Goal: Task Accomplishment & Management: Complete application form

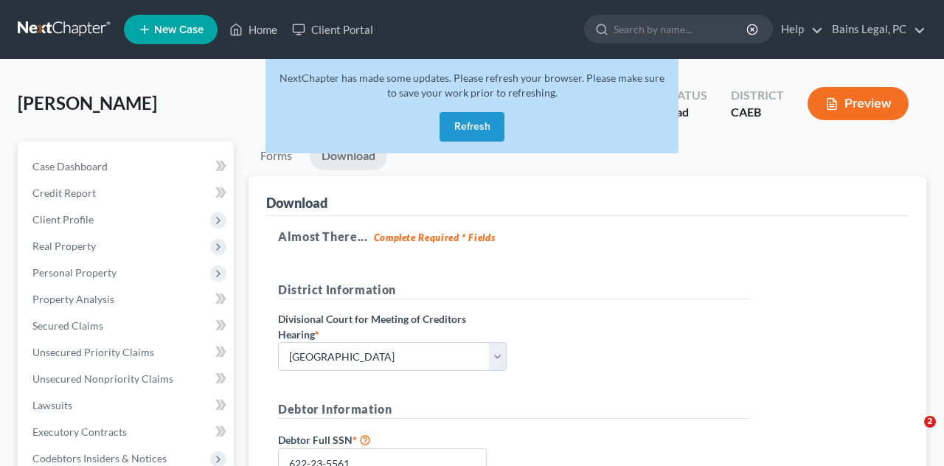
select select "0"
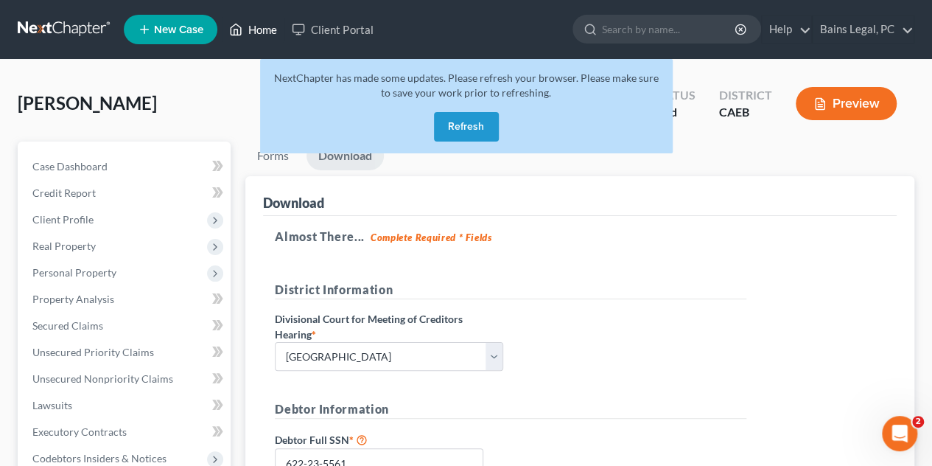
click at [257, 33] on link "Home" at bounding box center [253, 29] width 63 height 27
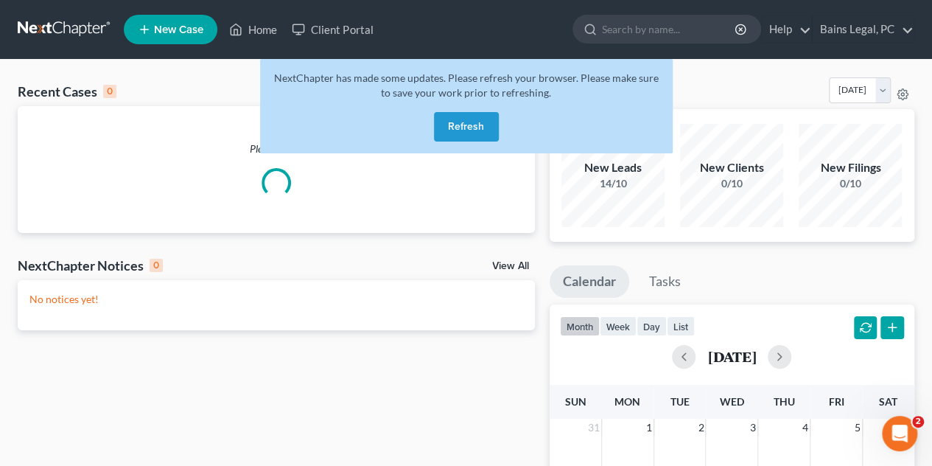
click at [469, 131] on button "Refresh" at bounding box center [466, 126] width 65 height 29
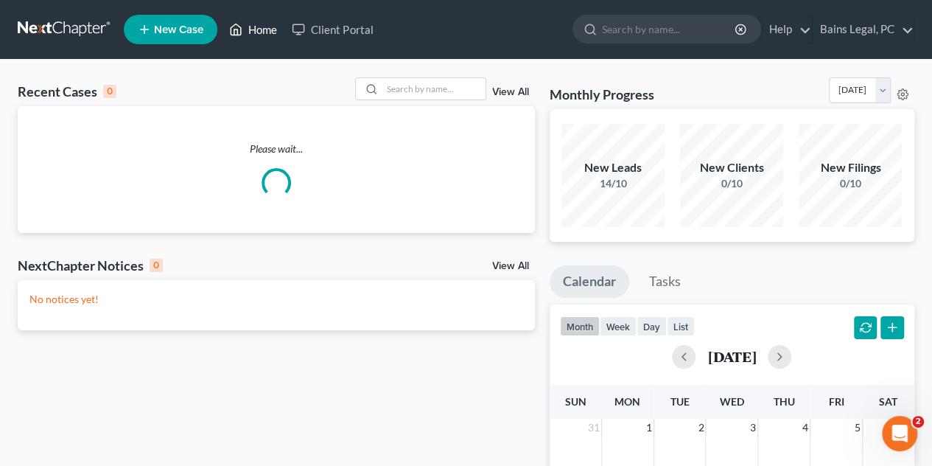
click at [254, 27] on link "Home" at bounding box center [253, 29] width 63 height 27
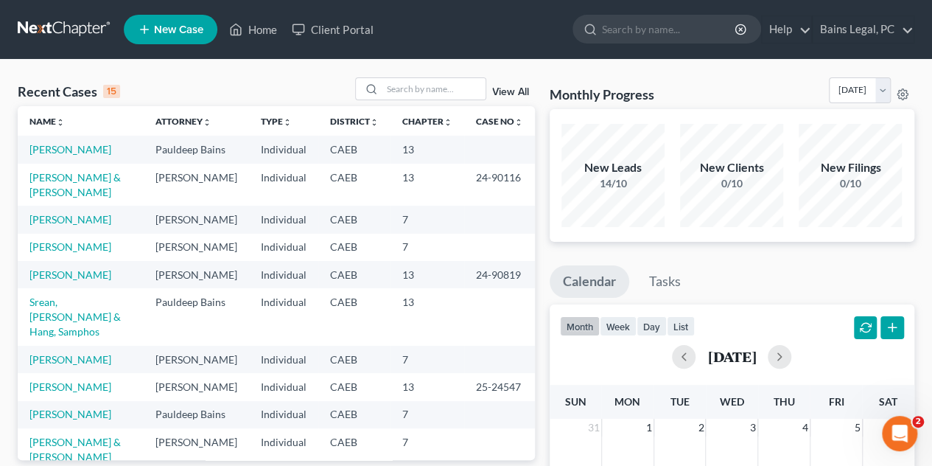
drag, startPoint x: 94, startPoint y: 350, endPoint x: 433, endPoint y: 101, distance: 420.8
click at [402, 77] on div "Recent Cases 15 View All Name unfold_more expand_more expand_less Attorney unfo…" at bounding box center [276, 268] width 517 height 383
click at [435, 101] on div "Recent Cases 15 View All" at bounding box center [276, 91] width 517 height 29
click at [425, 84] on input "search" at bounding box center [434, 88] width 103 height 21
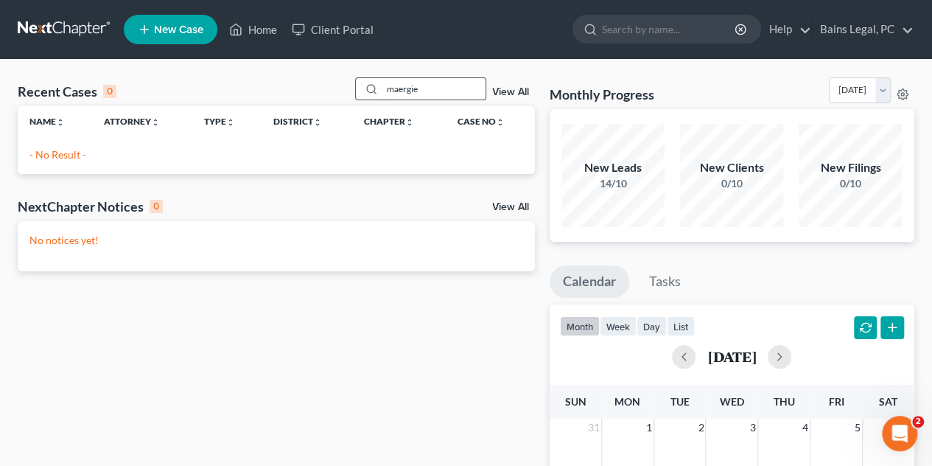
click at [450, 88] on input "maergie" at bounding box center [434, 88] width 103 height 21
drag, startPoint x: 430, startPoint y: 83, endPoint x: 293, endPoint y: 66, distance: 138.9
click at [299, 66] on div "Recent Cases 0 [PERSON_NAME] View All Name unfold_more expand_more expand_less …" at bounding box center [466, 442] width 932 height 765
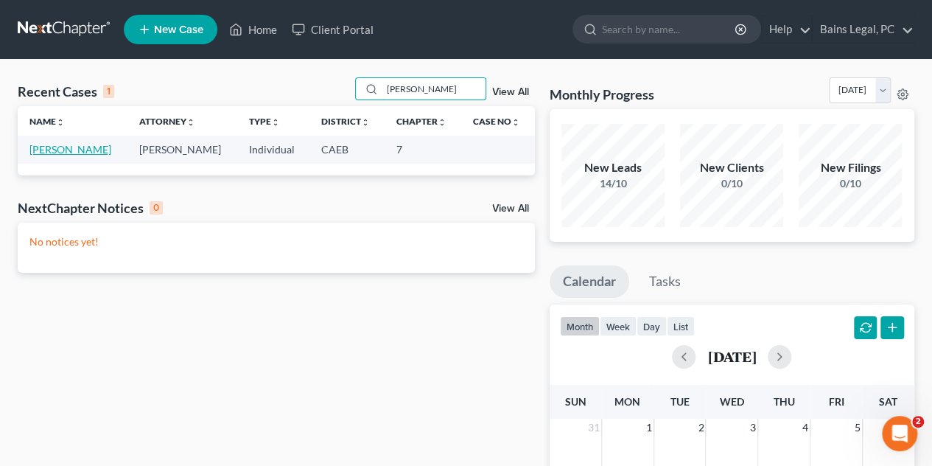
type input "[PERSON_NAME]"
click at [63, 148] on link "[PERSON_NAME]" at bounding box center [70, 149] width 82 height 13
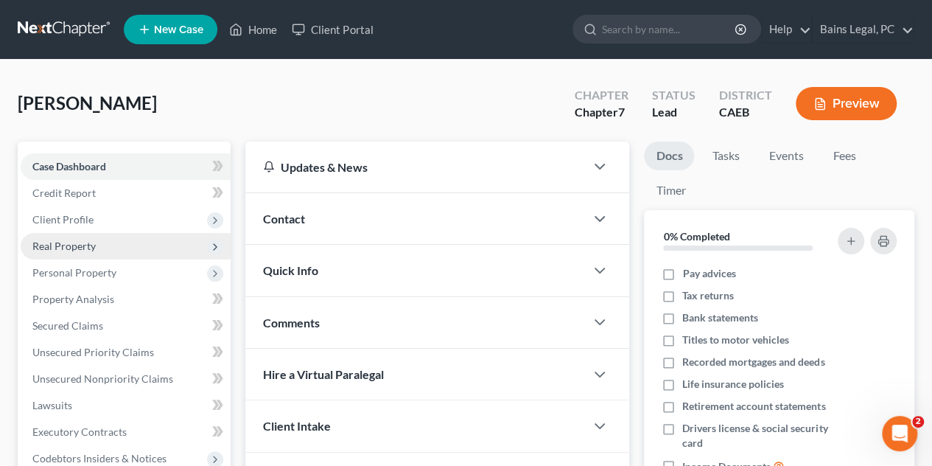
click at [83, 245] on span "Real Property" at bounding box center [63, 246] width 63 height 13
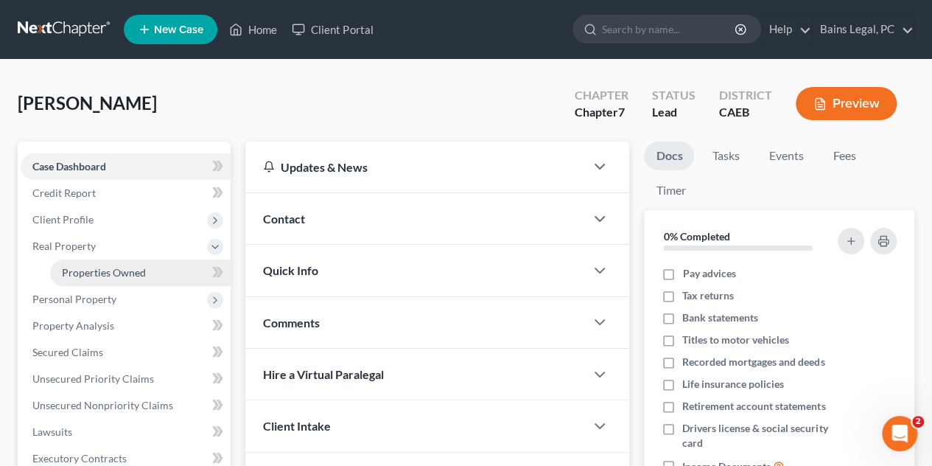
click at [112, 273] on span "Properties Owned" at bounding box center [104, 272] width 84 height 13
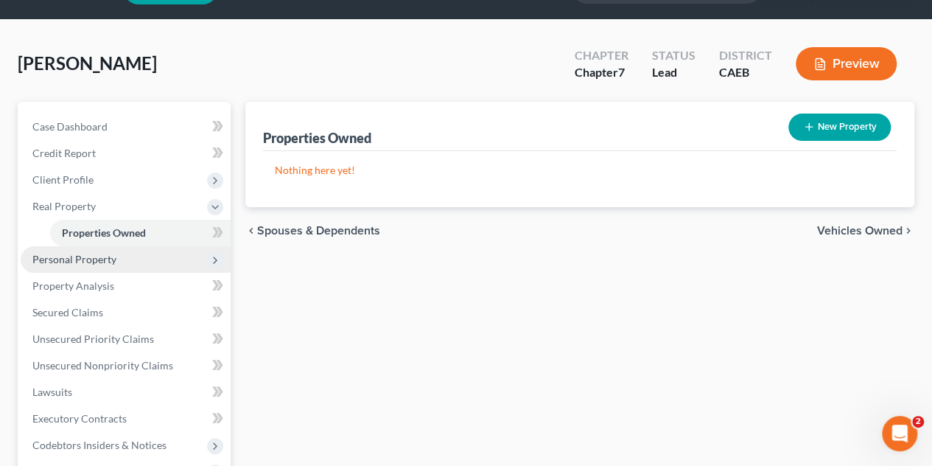
scroll to position [147, 0]
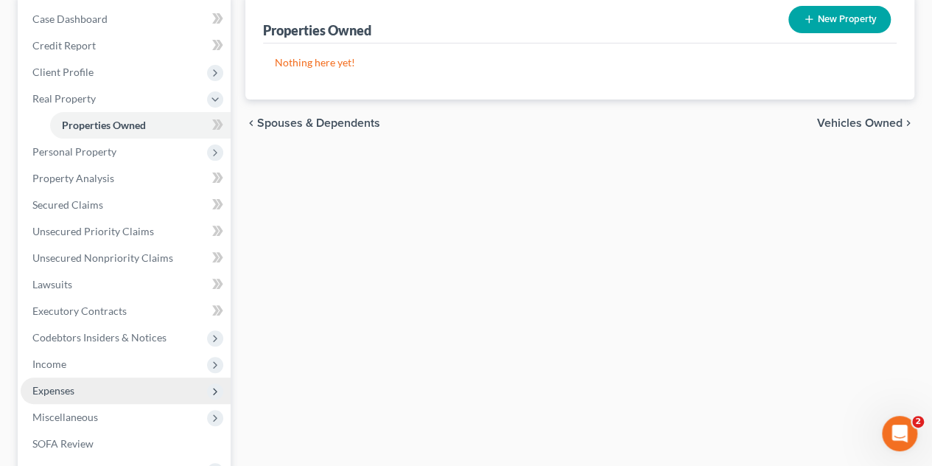
click at [71, 388] on span "Expenses" at bounding box center [53, 390] width 42 height 13
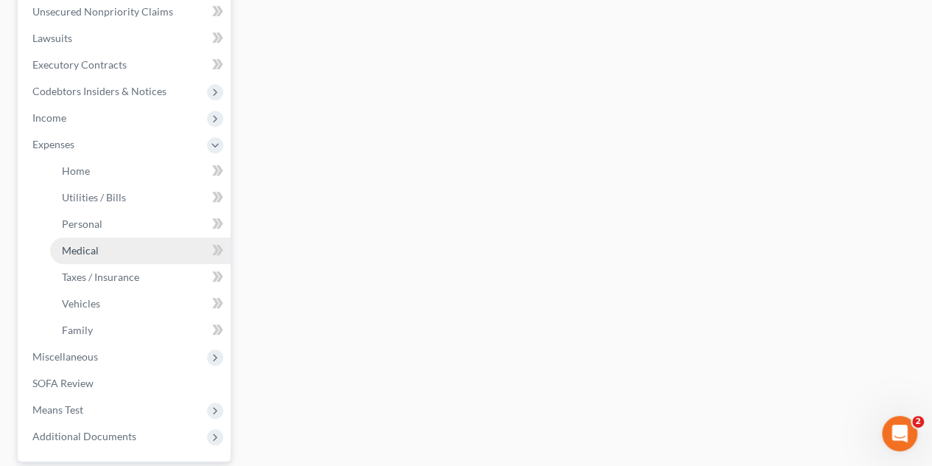
scroll to position [369, 0]
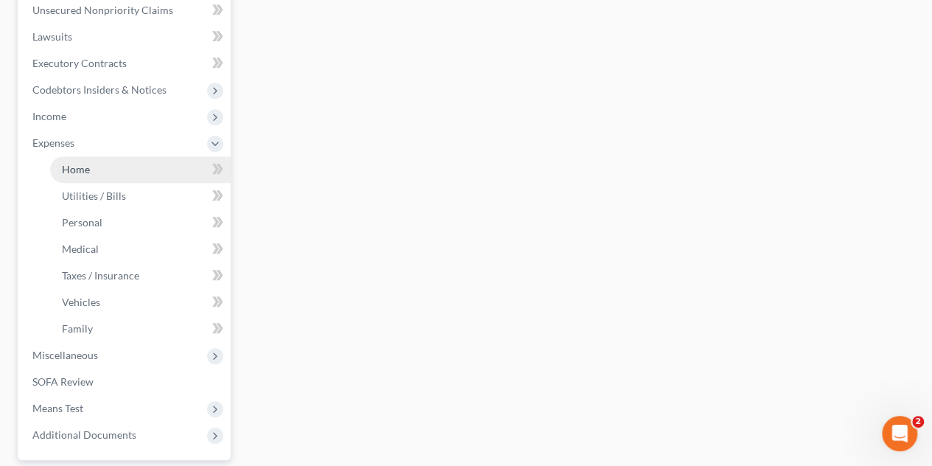
click at [81, 169] on span "Home" at bounding box center [76, 169] width 28 height 13
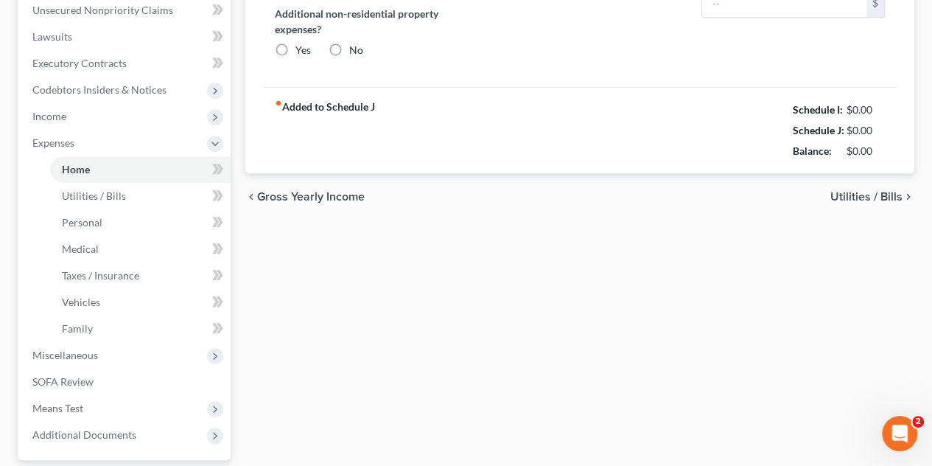
type input "950.00"
type input "0.00"
radio input "true"
type input "0.00"
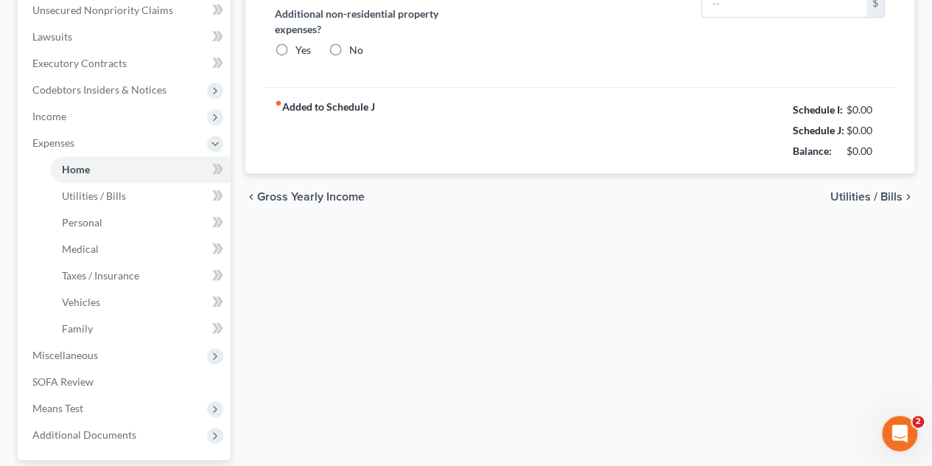
type input "0.00"
type input "500.00"
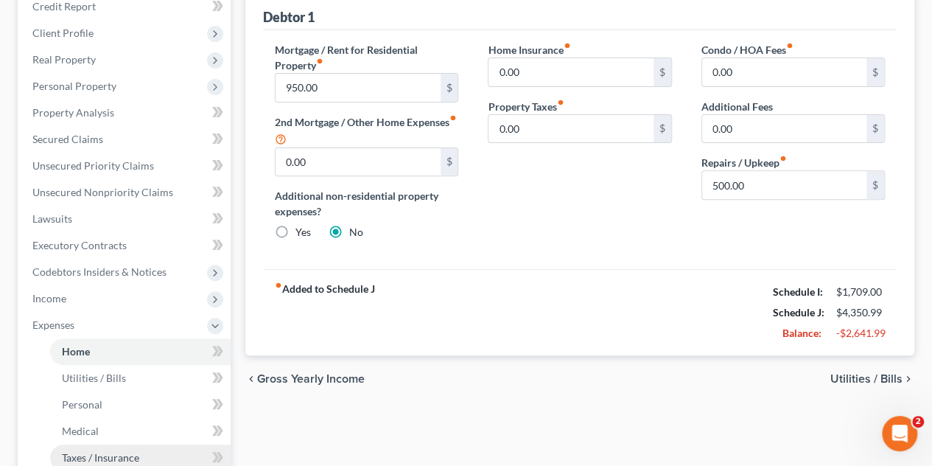
scroll to position [369, 0]
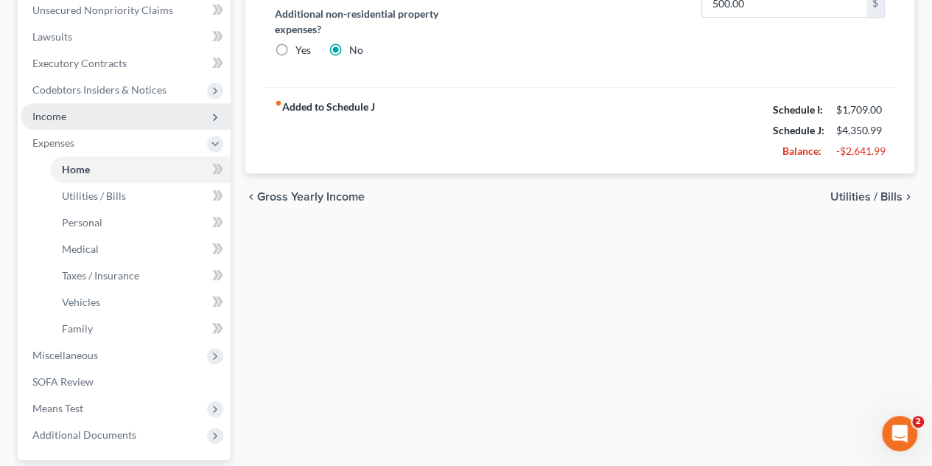
click at [101, 117] on span "Income" at bounding box center [126, 116] width 210 height 27
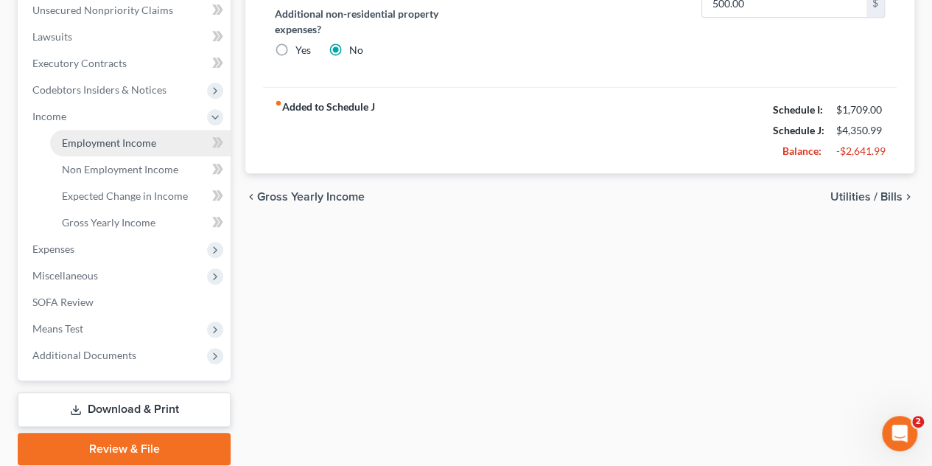
click at [135, 139] on span "Employment Income" at bounding box center [109, 142] width 94 height 13
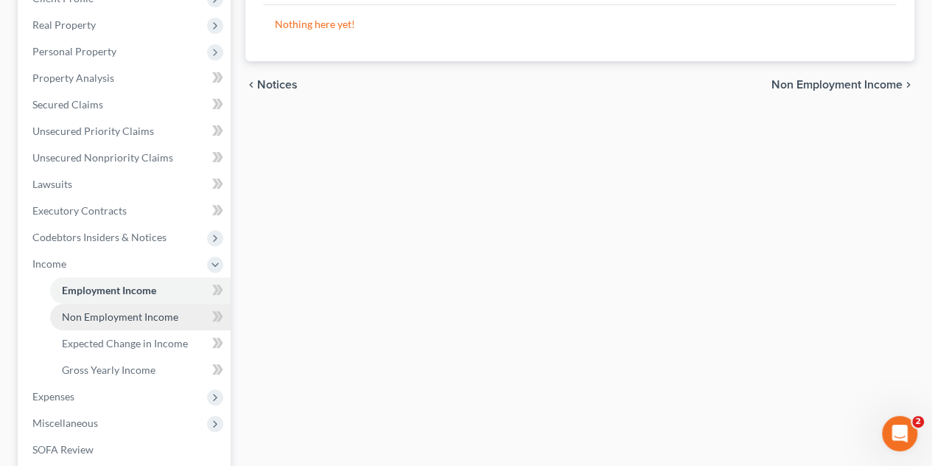
click at [112, 310] on span "Non Employment Income" at bounding box center [120, 316] width 116 height 13
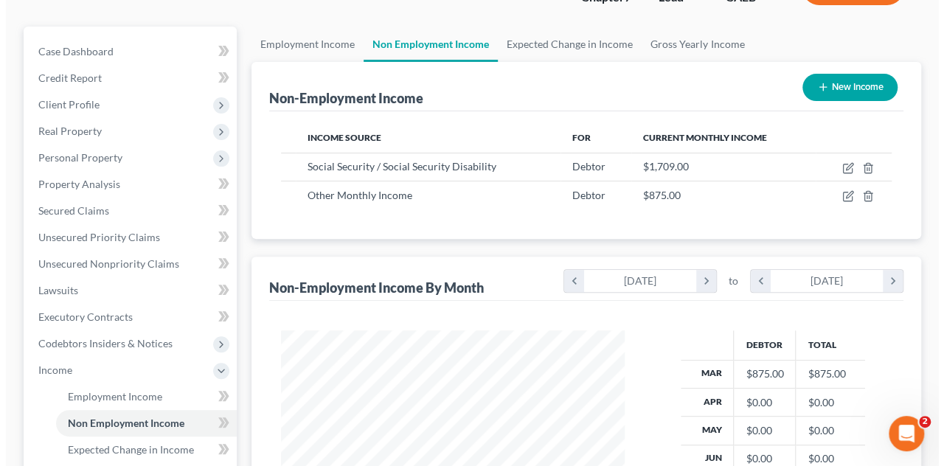
scroll to position [147, 0]
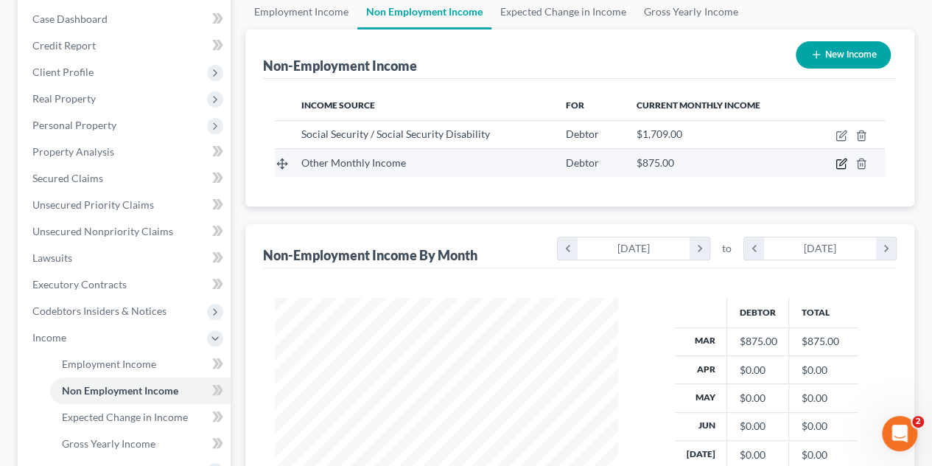
click at [837, 160] on icon "button" at bounding box center [842, 164] width 12 height 12
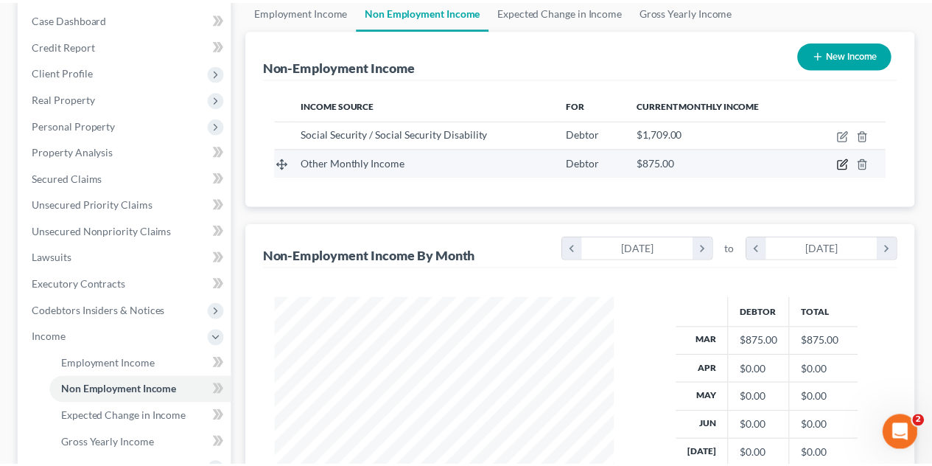
scroll to position [262, 377]
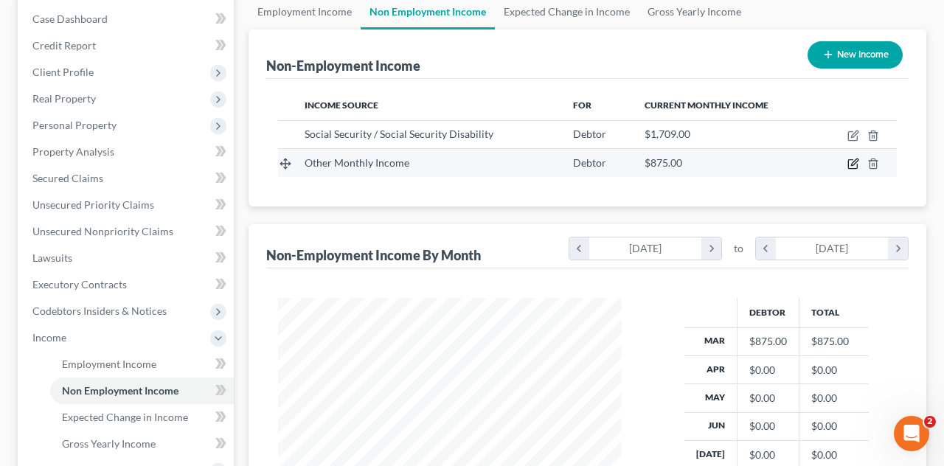
select select "13"
select select "0"
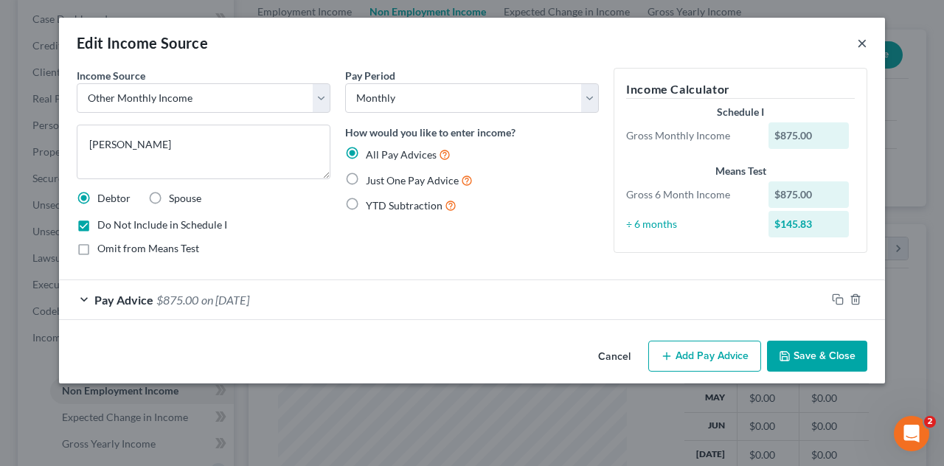
click at [862, 44] on button "×" at bounding box center [862, 43] width 10 height 18
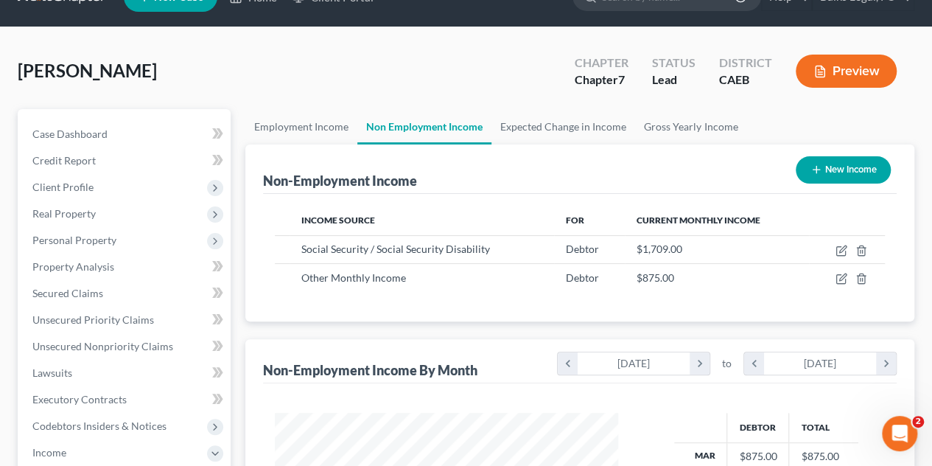
scroll to position [0, 0]
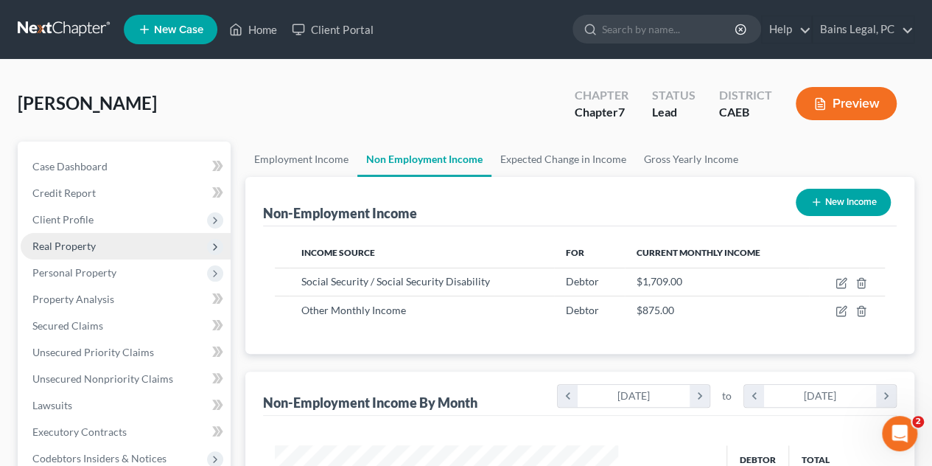
click at [101, 248] on span "Real Property" at bounding box center [126, 246] width 210 height 27
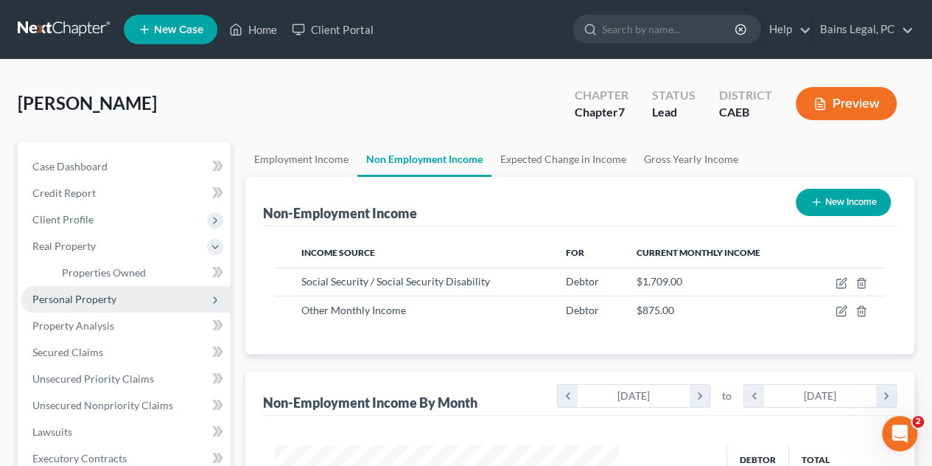
click at [108, 300] on span "Personal Property" at bounding box center [74, 299] width 84 height 13
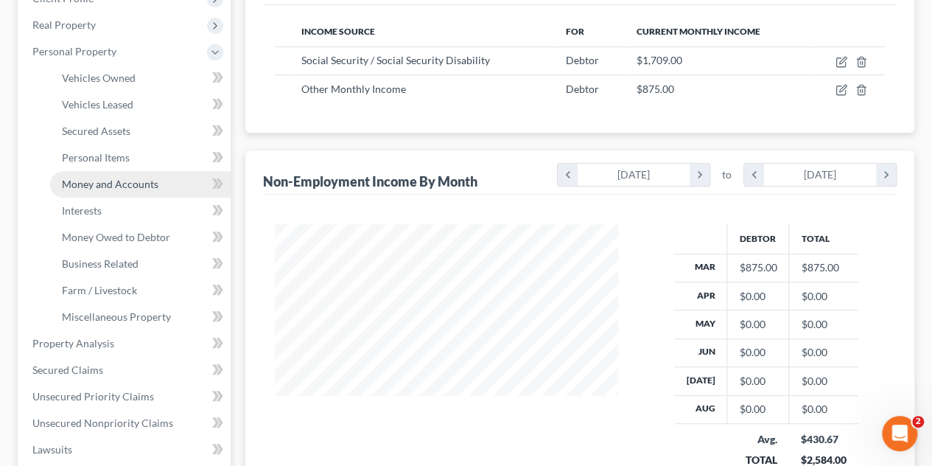
click at [109, 177] on link "Money and Accounts" at bounding box center [140, 184] width 181 height 27
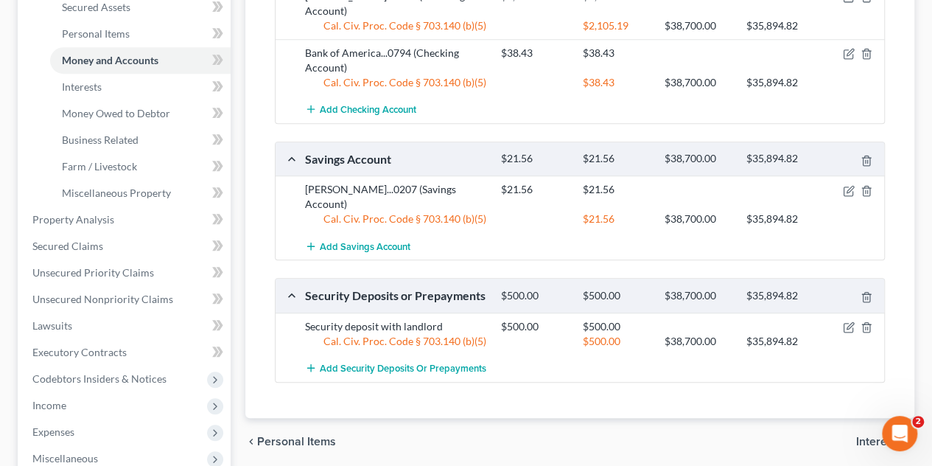
scroll to position [369, 0]
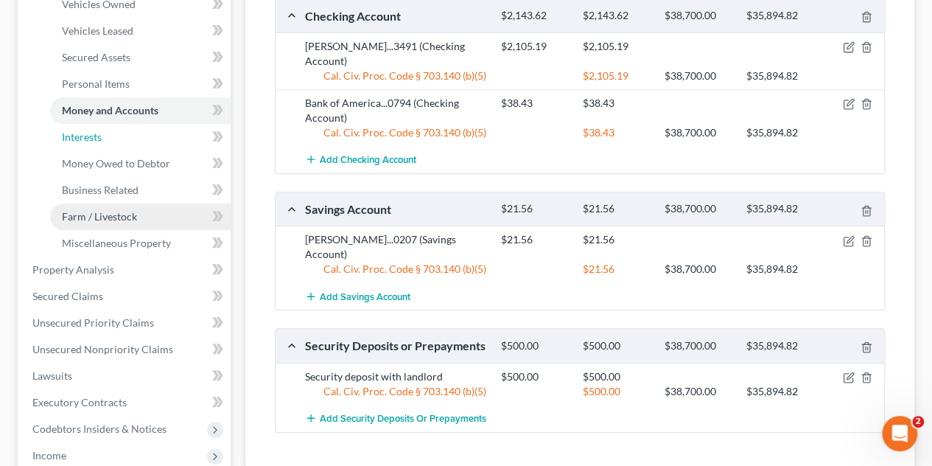
click at [94, 136] on span "Interests" at bounding box center [82, 136] width 40 height 13
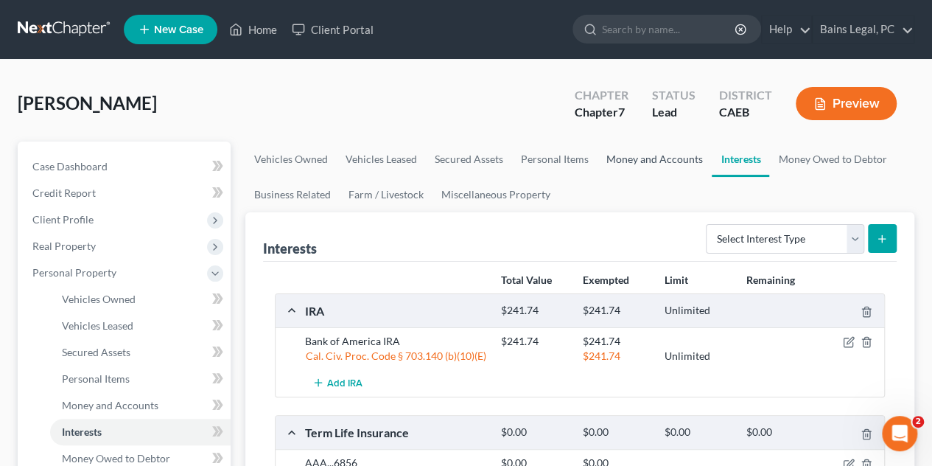
click at [660, 158] on link "Money and Accounts" at bounding box center [655, 159] width 114 height 35
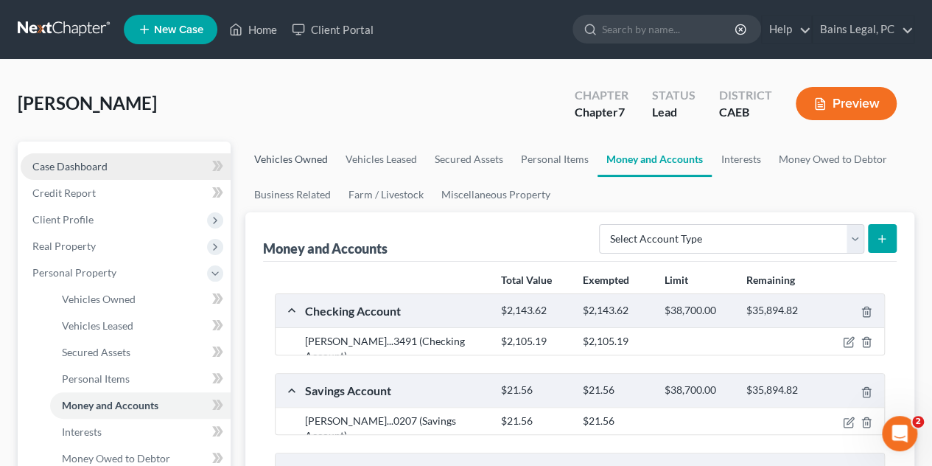
drag, startPoint x: 285, startPoint y: 154, endPoint x: 203, endPoint y: 153, distance: 81.8
click at [285, 153] on link "Vehicles Owned" at bounding box center [290, 159] width 91 height 35
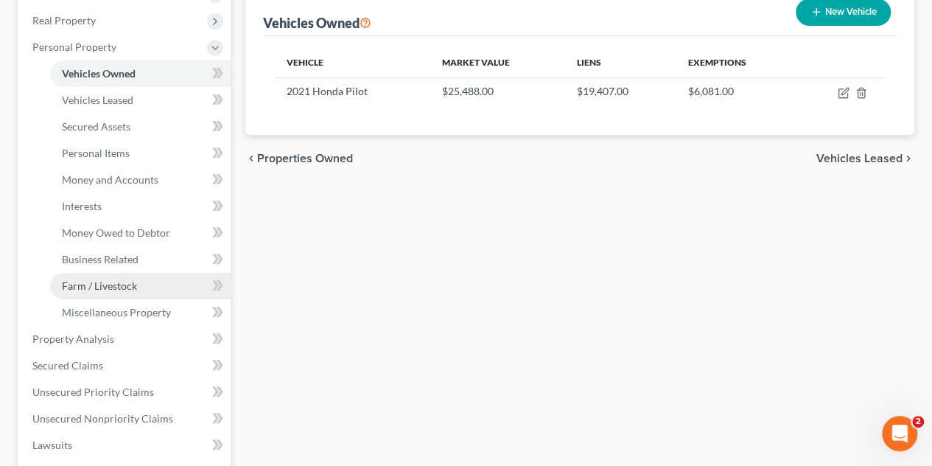
scroll to position [221, 0]
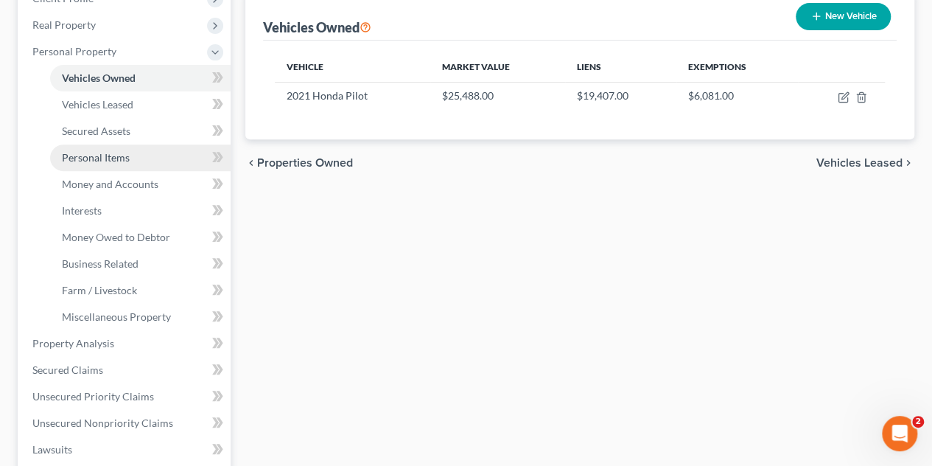
click at [114, 156] on span "Personal Items" at bounding box center [96, 157] width 68 height 13
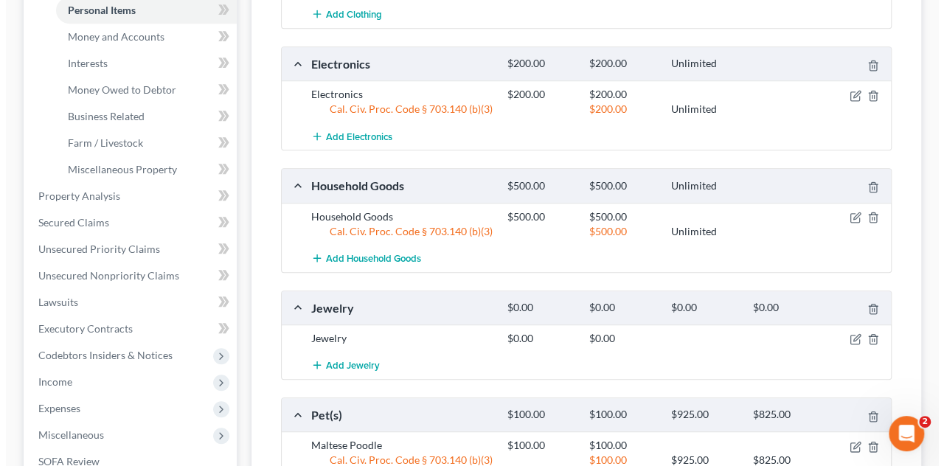
scroll to position [442, 0]
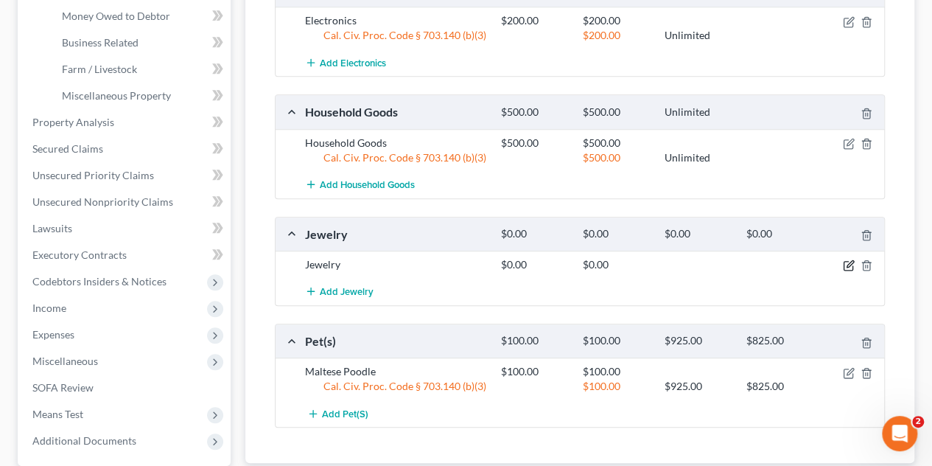
click at [847, 260] on icon "button" at bounding box center [849, 265] width 12 height 12
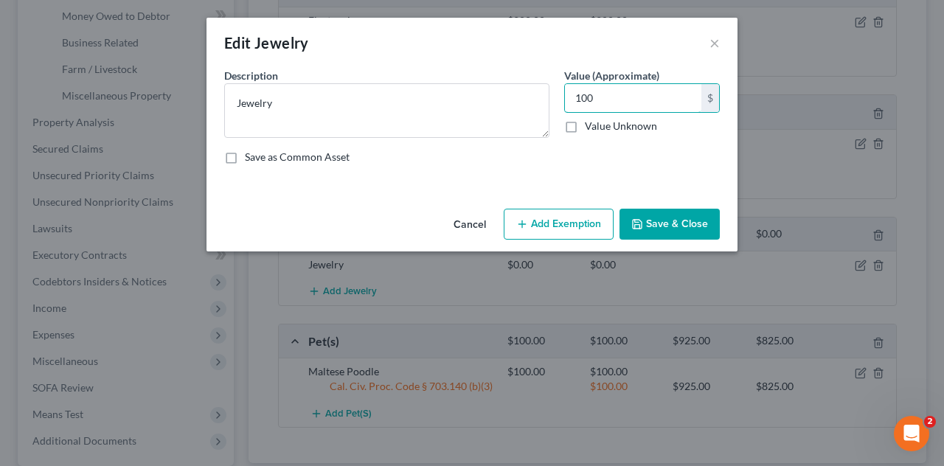
type input "100"
click at [584, 221] on button "Add Exemption" at bounding box center [558, 224] width 110 height 31
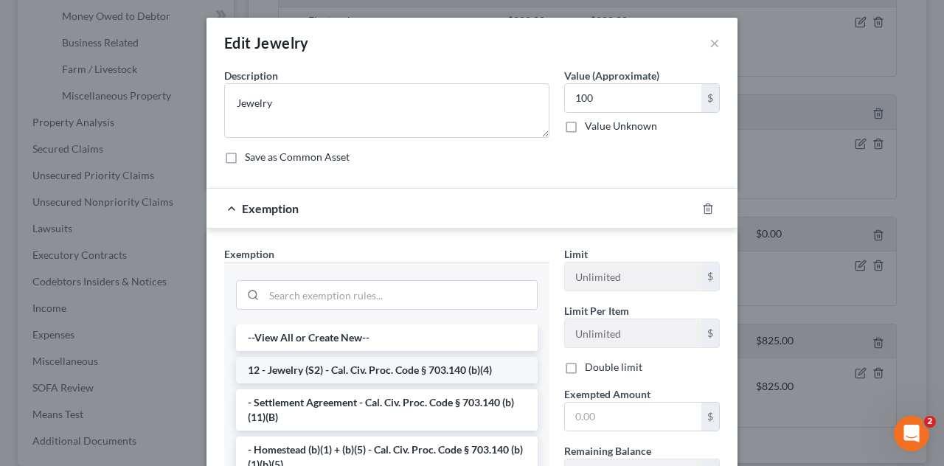
click at [386, 370] on li "12 - Jewelry (S2) - Cal. Civ. Proc. Code § 703.140 (b)(4)" at bounding box center [386, 370] width 301 height 27
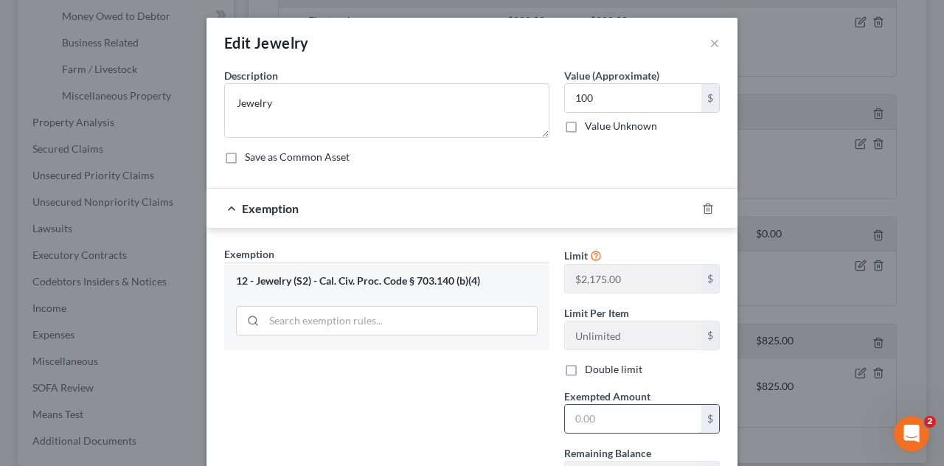
click at [601, 418] on input "text" at bounding box center [633, 419] width 136 height 28
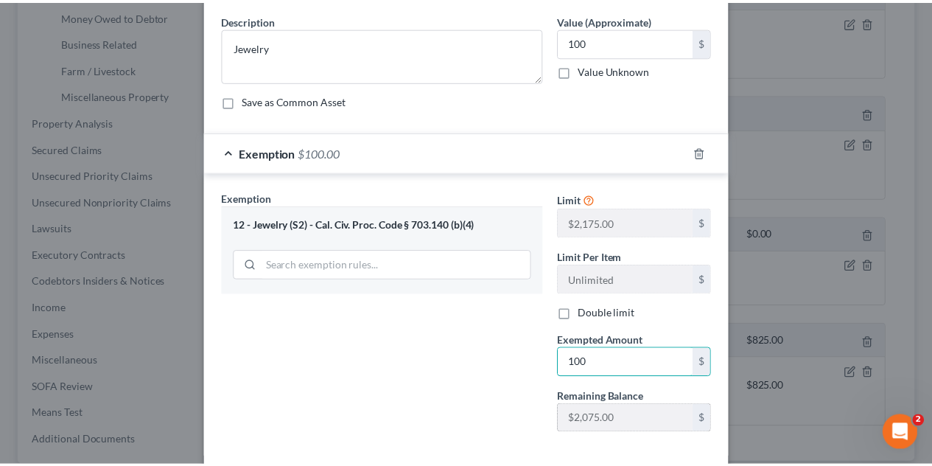
scroll to position [126, 0]
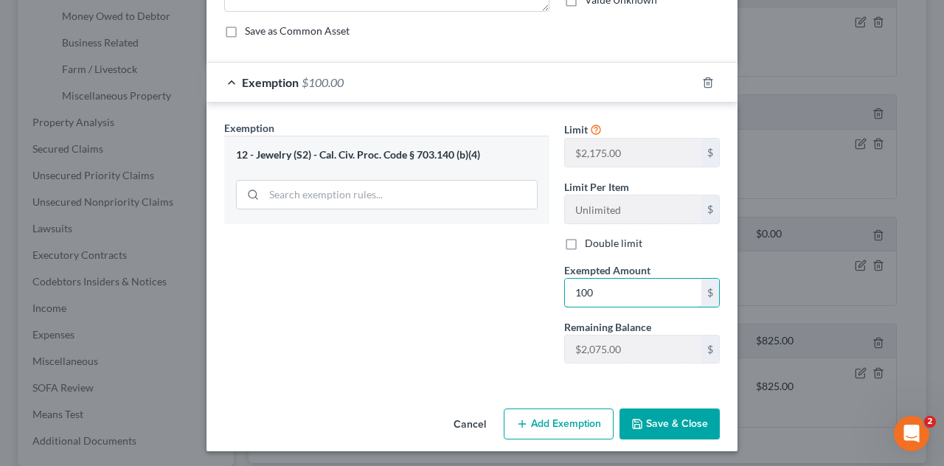
type input "100"
click at [666, 426] on button "Save & Close" at bounding box center [669, 423] width 100 height 31
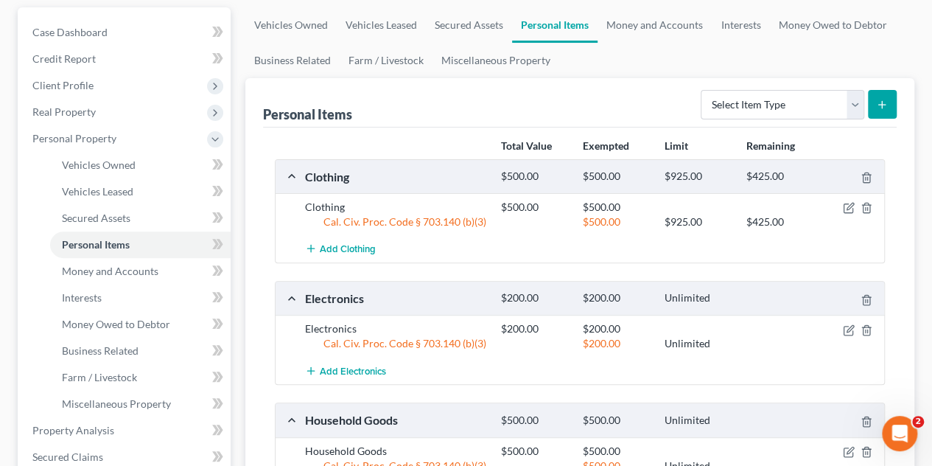
scroll to position [0, 0]
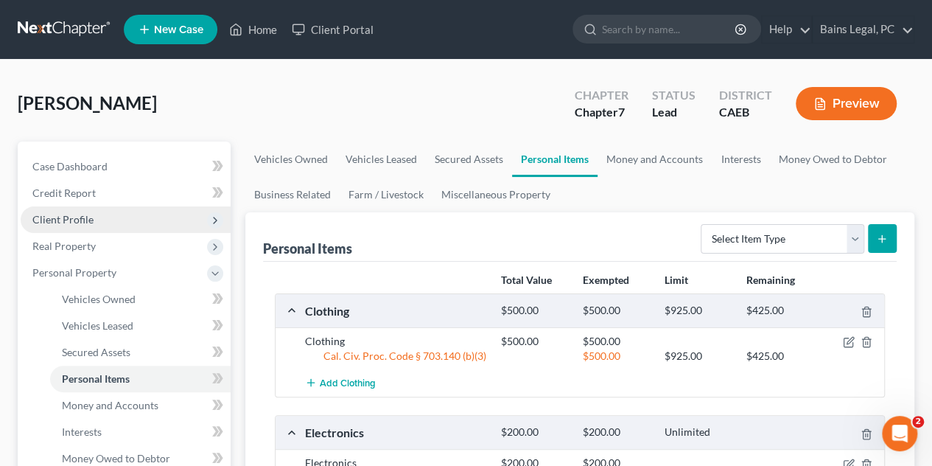
click at [100, 206] on span "Client Profile" at bounding box center [126, 219] width 210 height 27
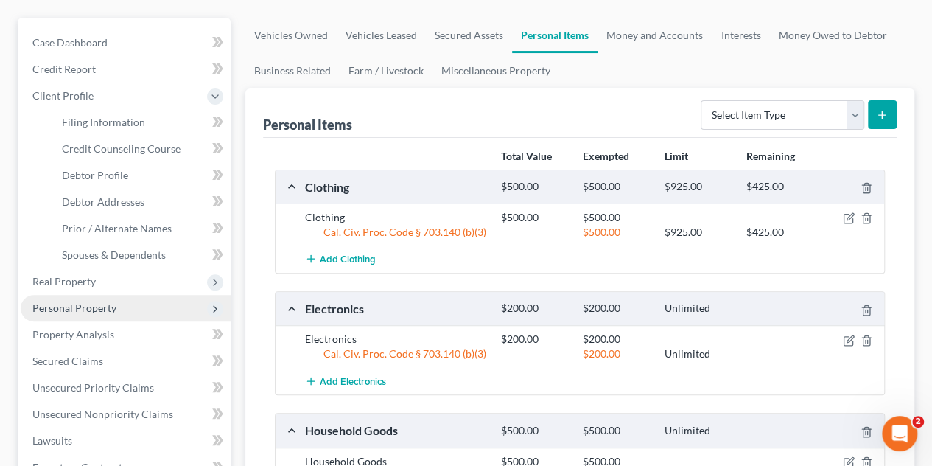
scroll to position [147, 0]
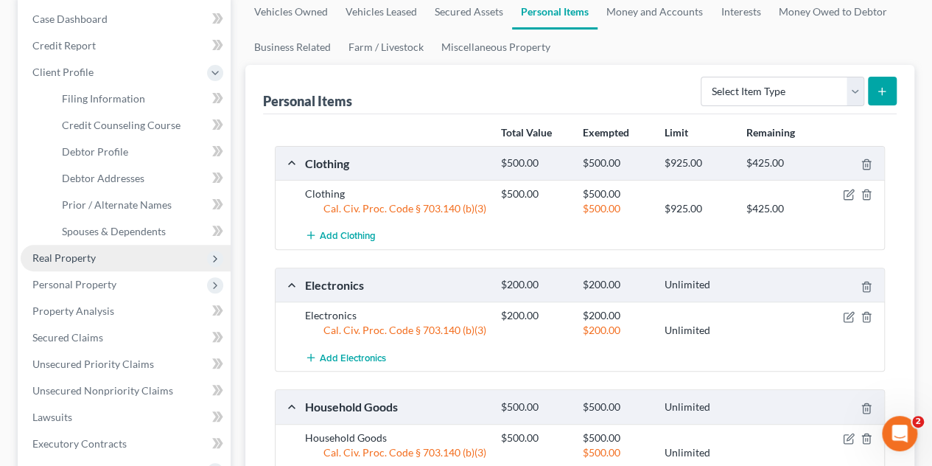
click at [104, 249] on span "Real Property" at bounding box center [126, 258] width 210 height 27
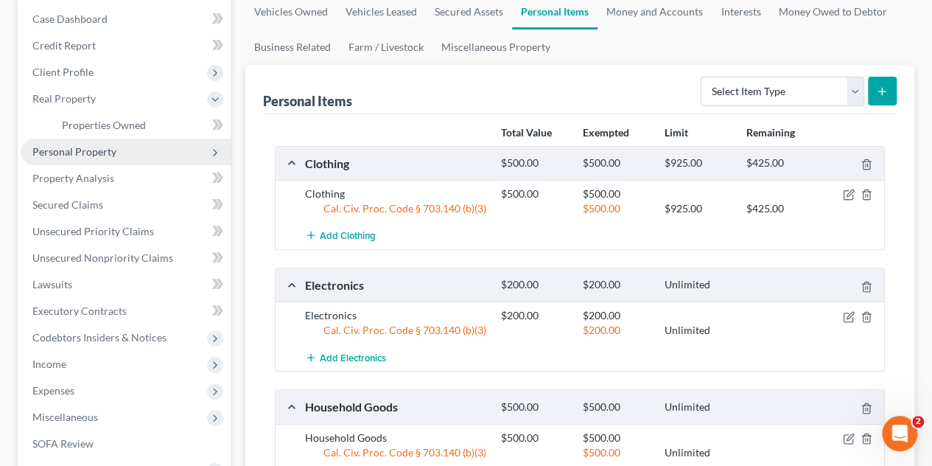
click at [90, 150] on span "Personal Property" at bounding box center [74, 151] width 84 height 13
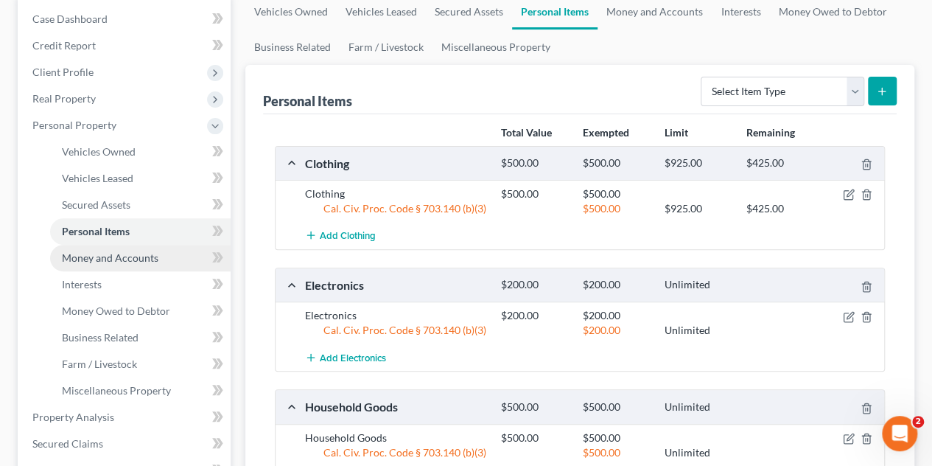
click at [119, 256] on span "Money and Accounts" at bounding box center [110, 257] width 97 height 13
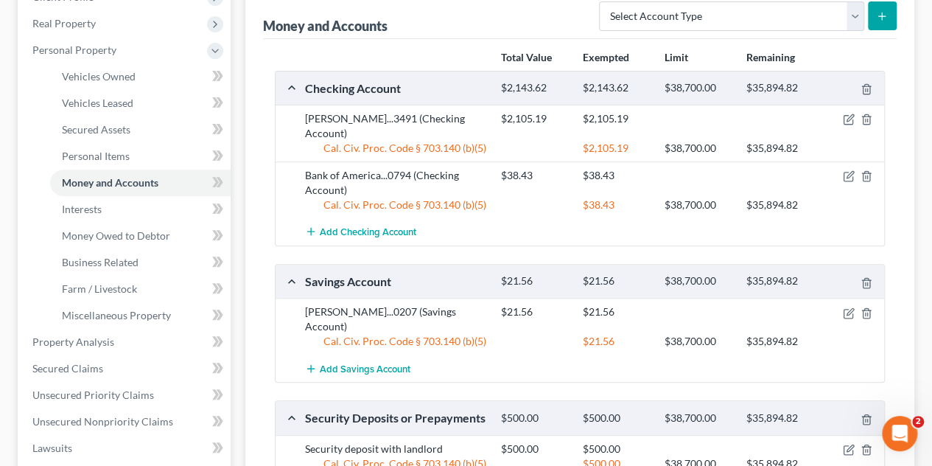
scroll to position [295, 0]
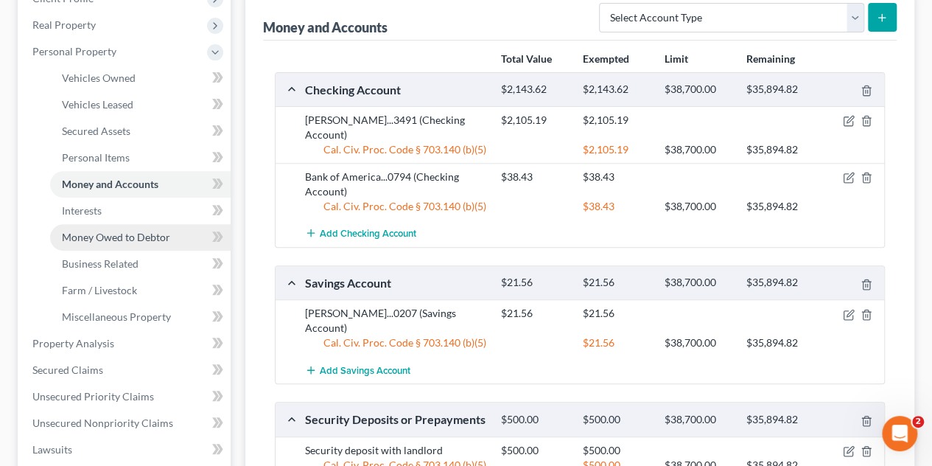
click at [102, 240] on span "Money Owed to Debtor" at bounding box center [116, 237] width 108 height 13
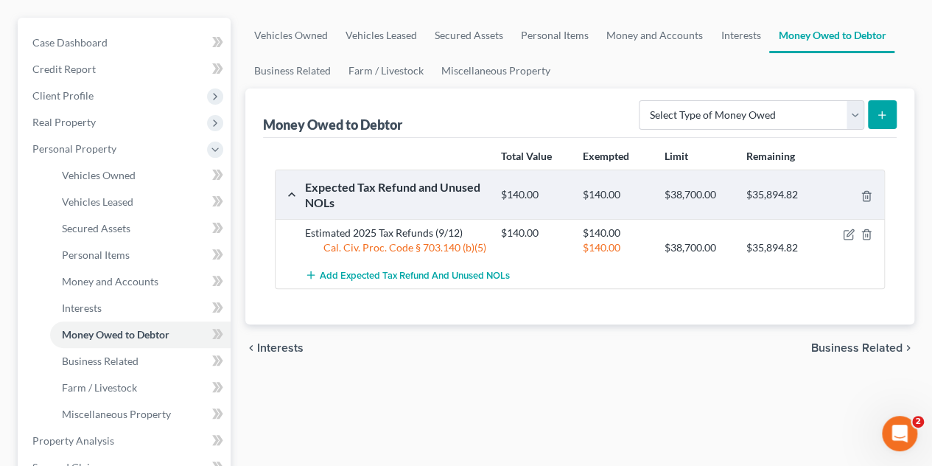
scroll to position [147, 0]
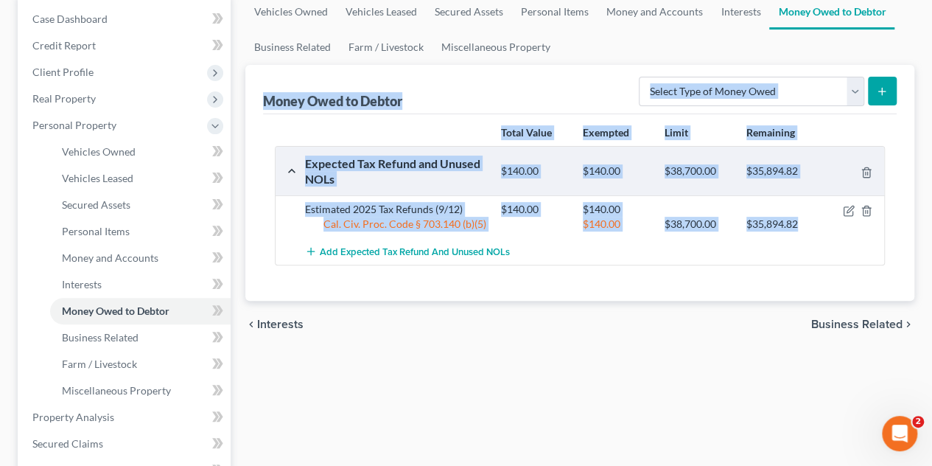
drag, startPoint x: 821, startPoint y: 229, endPoint x: 265, endPoint y: 83, distance: 574.6
click at [265, 83] on div "Money Owed to Debtor Select Type of Money Owed Accounts Receivable Alimony Chil…" at bounding box center [579, 183] width 669 height 236
click at [300, 68] on div "Money Owed to Debtor Select Type of Money Owed Accounts Receivable Alimony Chil…" at bounding box center [580, 89] width 634 height 49
drag, startPoint x: 824, startPoint y: 237, endPoint x: 265, endPoint y: 76, distance: 581.4
click at [265, 76] on div "Money Owed to Debtor Select Type of Money Owed Accounts Receivable Alimony Chil…" at bounding box center [579, 183] width 669 height 236
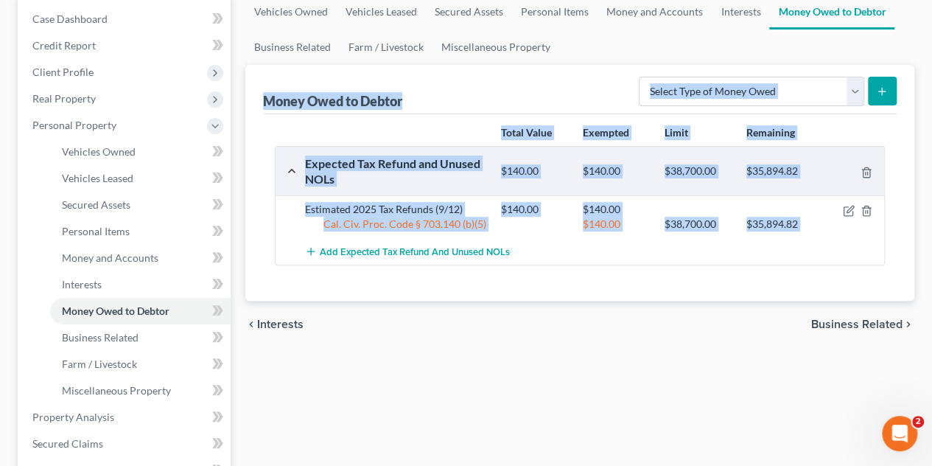
click at [279, 69] on div "Money Owed to Debtor Select Type of Money Owed Accounts Receivable Alimony Chil…" at bounding box center [580, 89] width 634 height 49
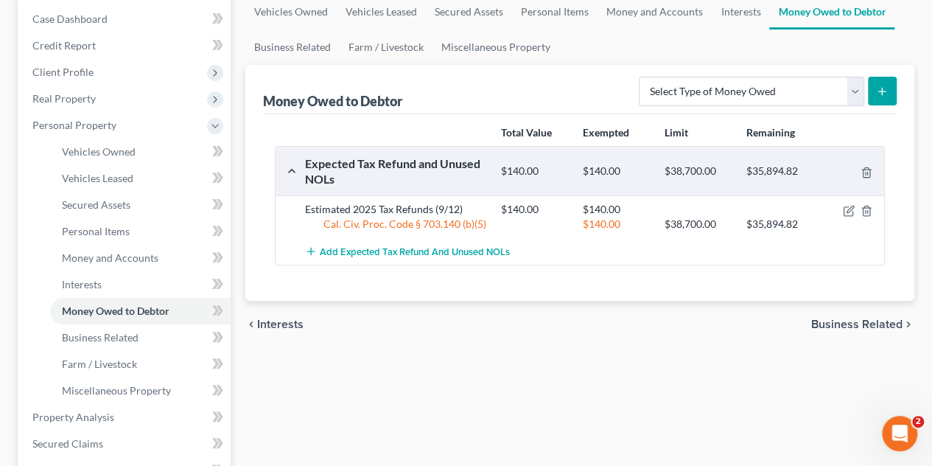
click at [436, 346] on div "Vehicles Owned Vehicles Leased Secured Assets Personal Items Money and Accounts…" at bounding box center [580, 419] width 684 height 851
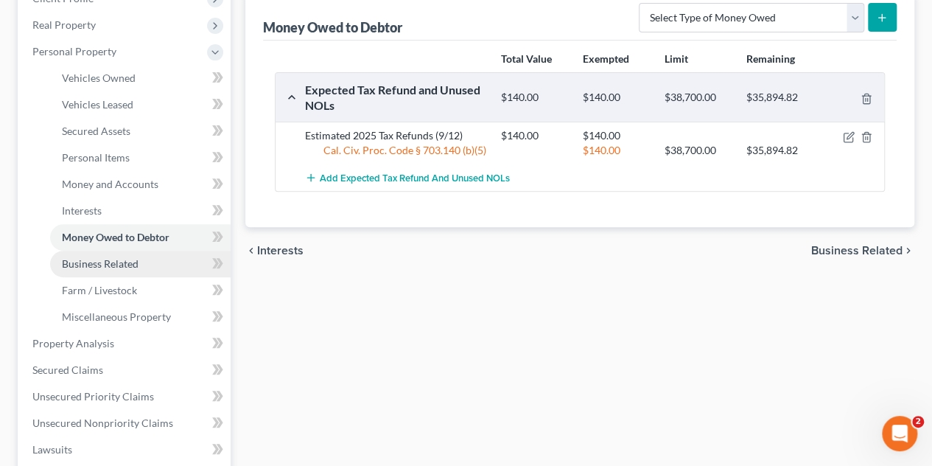
click at [125, 259] on span "Business Related" at bounding box center [100, 263] width 77 height 13
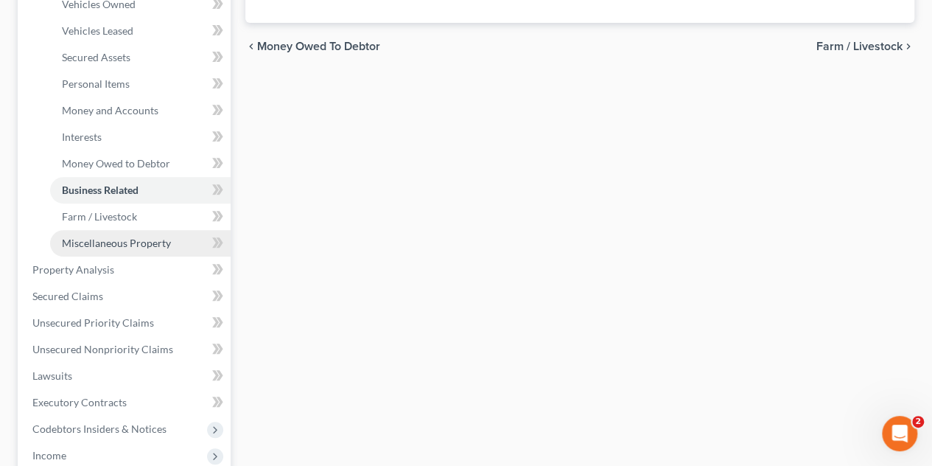
click at [111, 237] on span "Miscellaneous Property" at bounding box center [116, 243] width 109 height 13
